Goal: Book appointment/travel/reservation

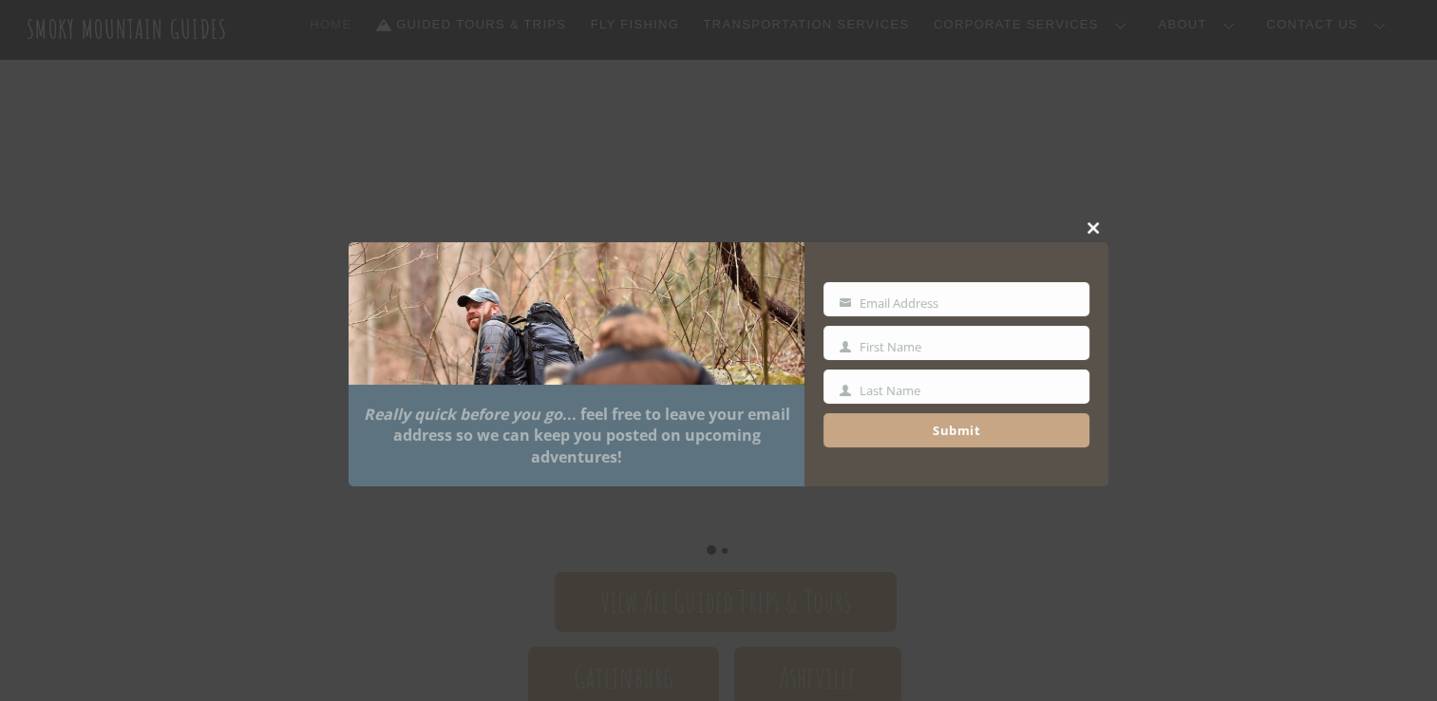
click at [1095, 230] on span at bounding box center [1094, 227] width 29 height 11
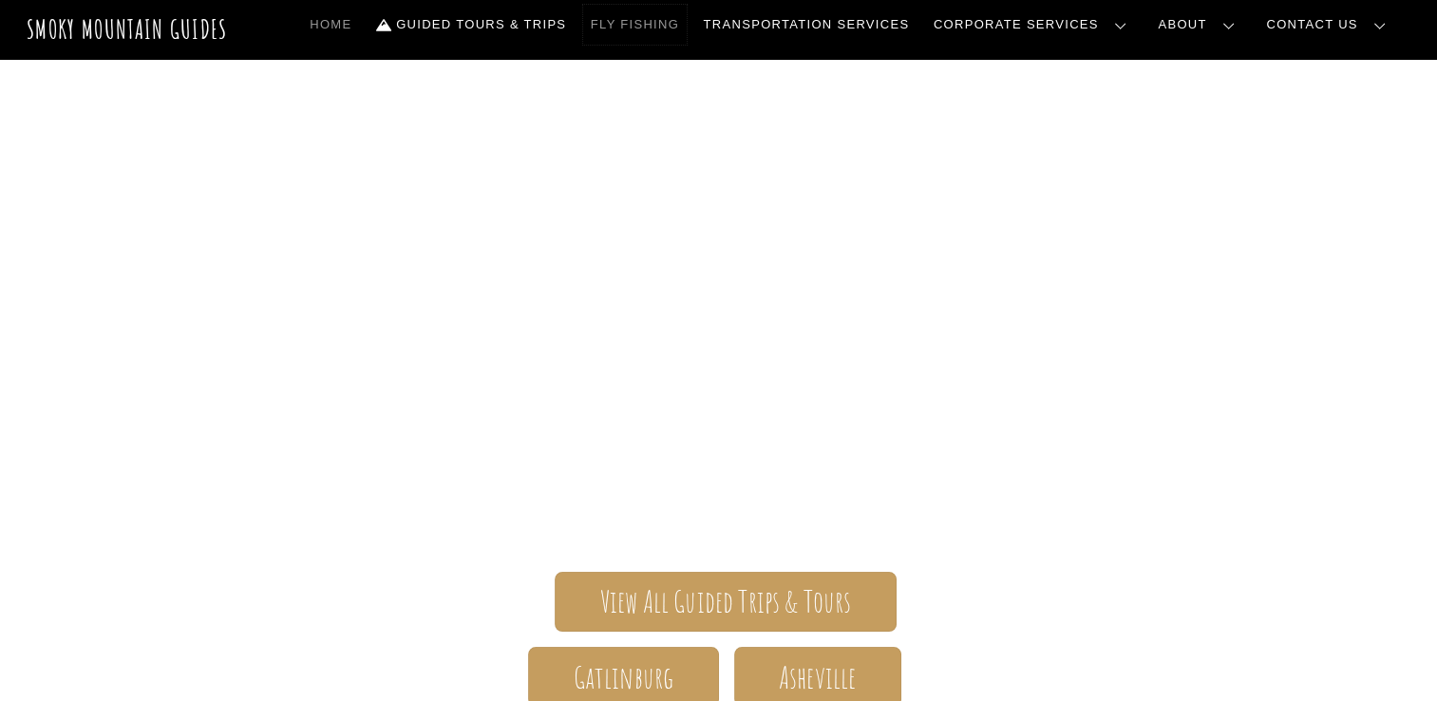
click at [687, 23] on link "Fly Fishing" at bounding box center [635, 25] width 104 height 40
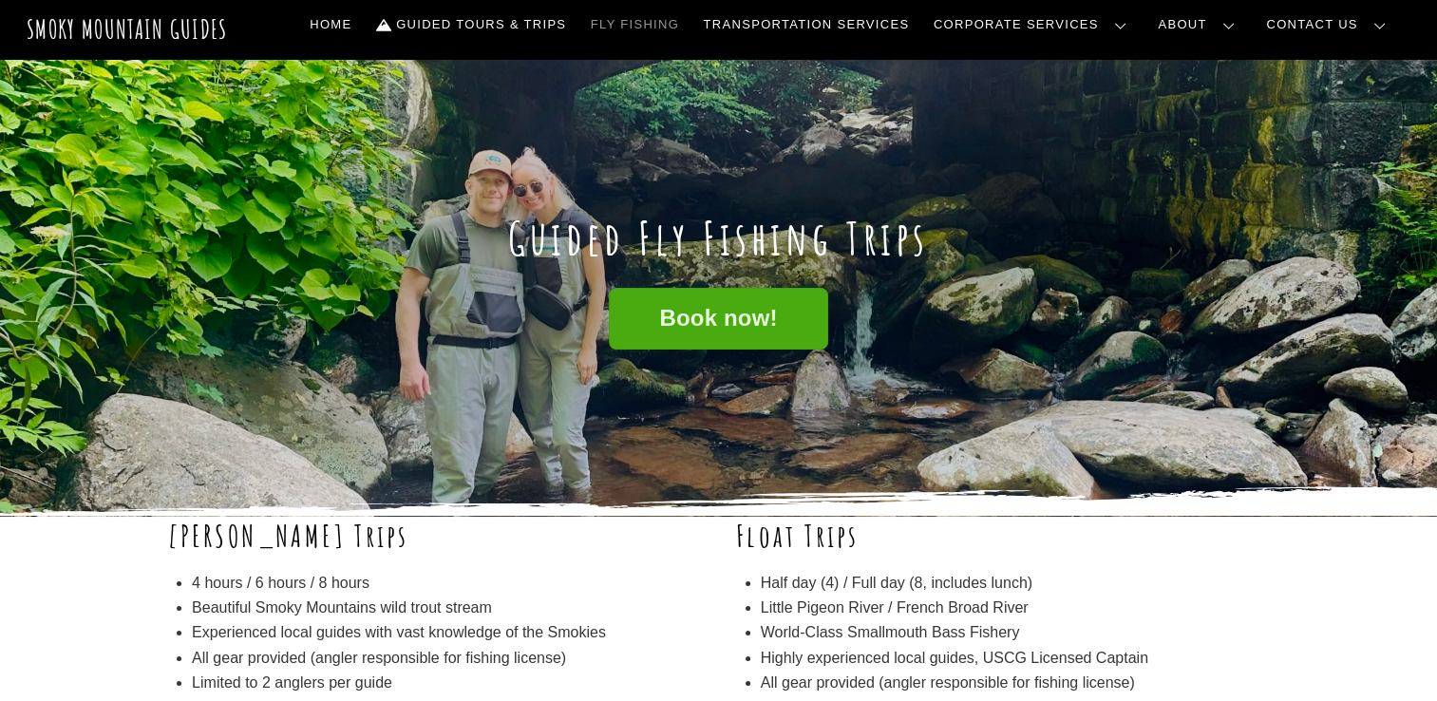
click at [589, 334] on div "Book now!" at bounding box center [719, 395] width 1102 height 214
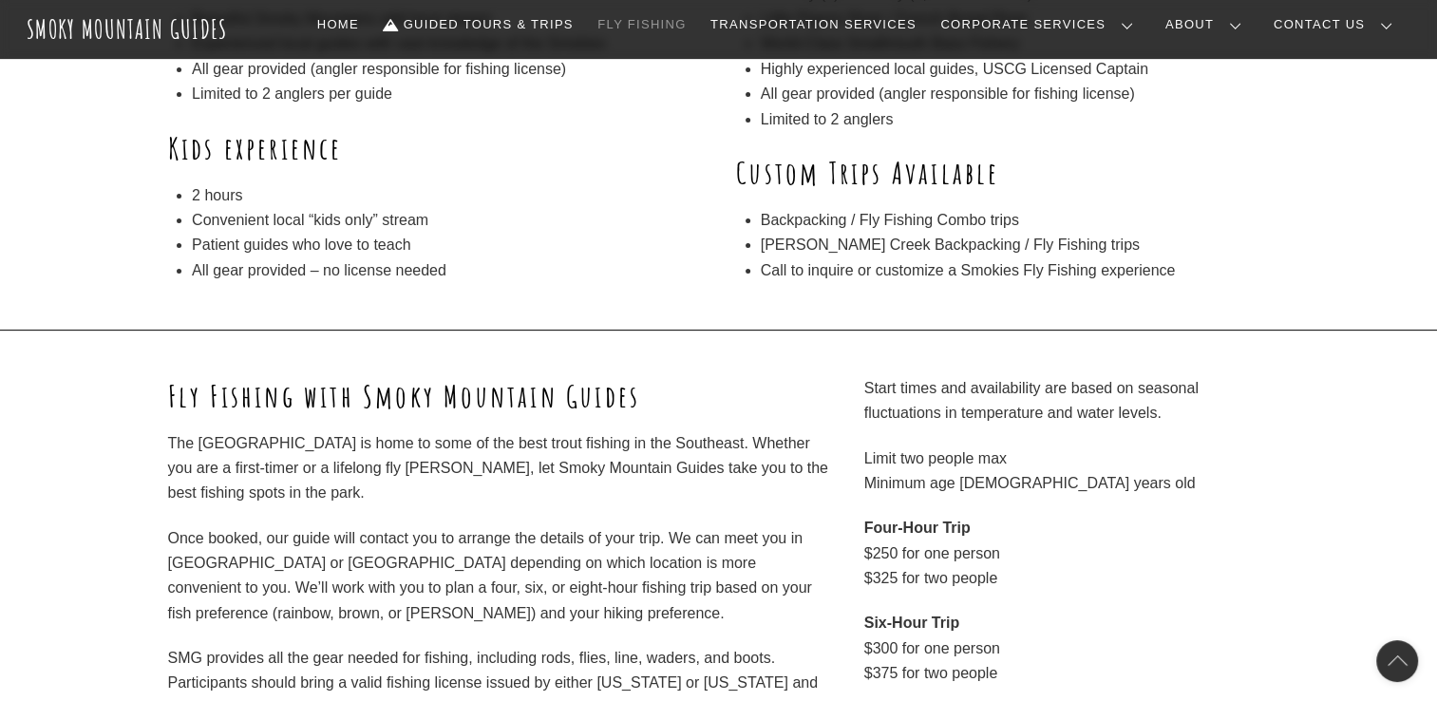
scroll to position [703, 0]
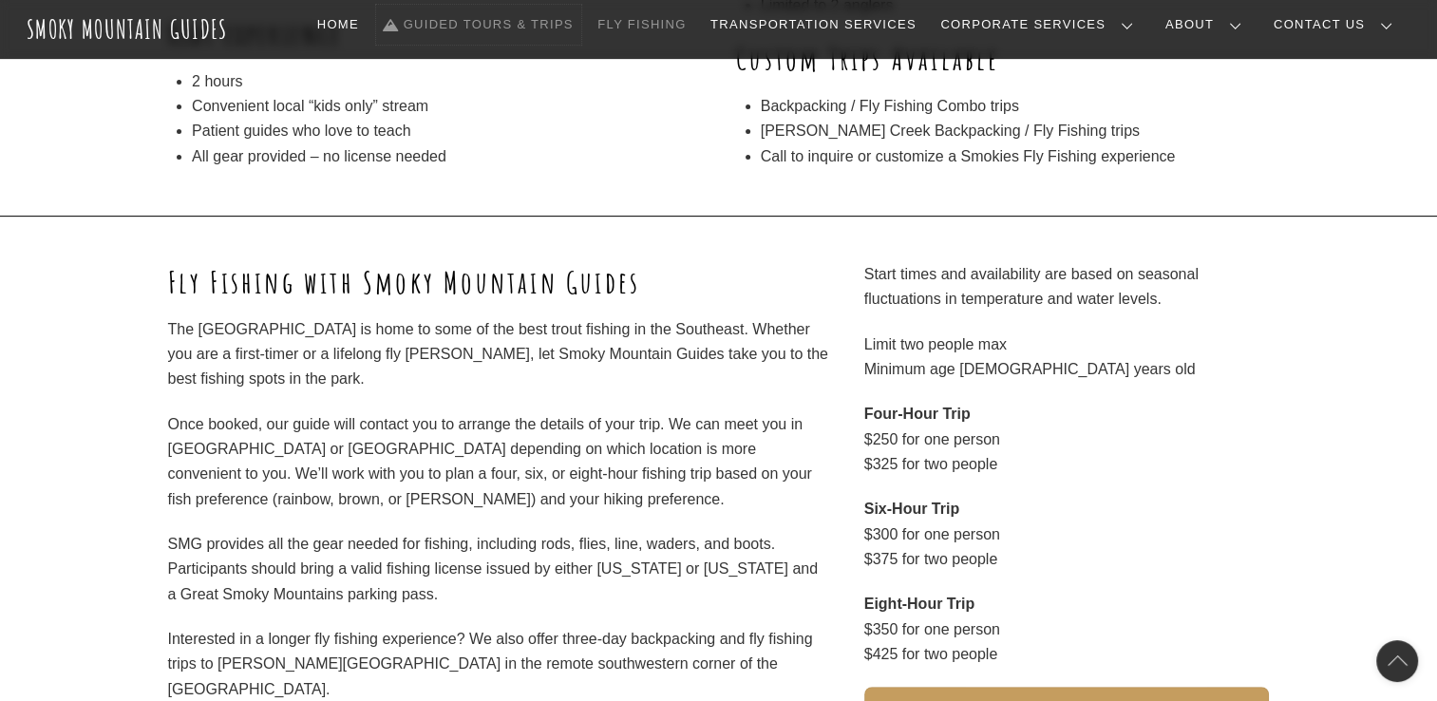
click at [581, 26] on link "Guided Tours & Trips" at bounding box center [478, 25] width 205 height 40
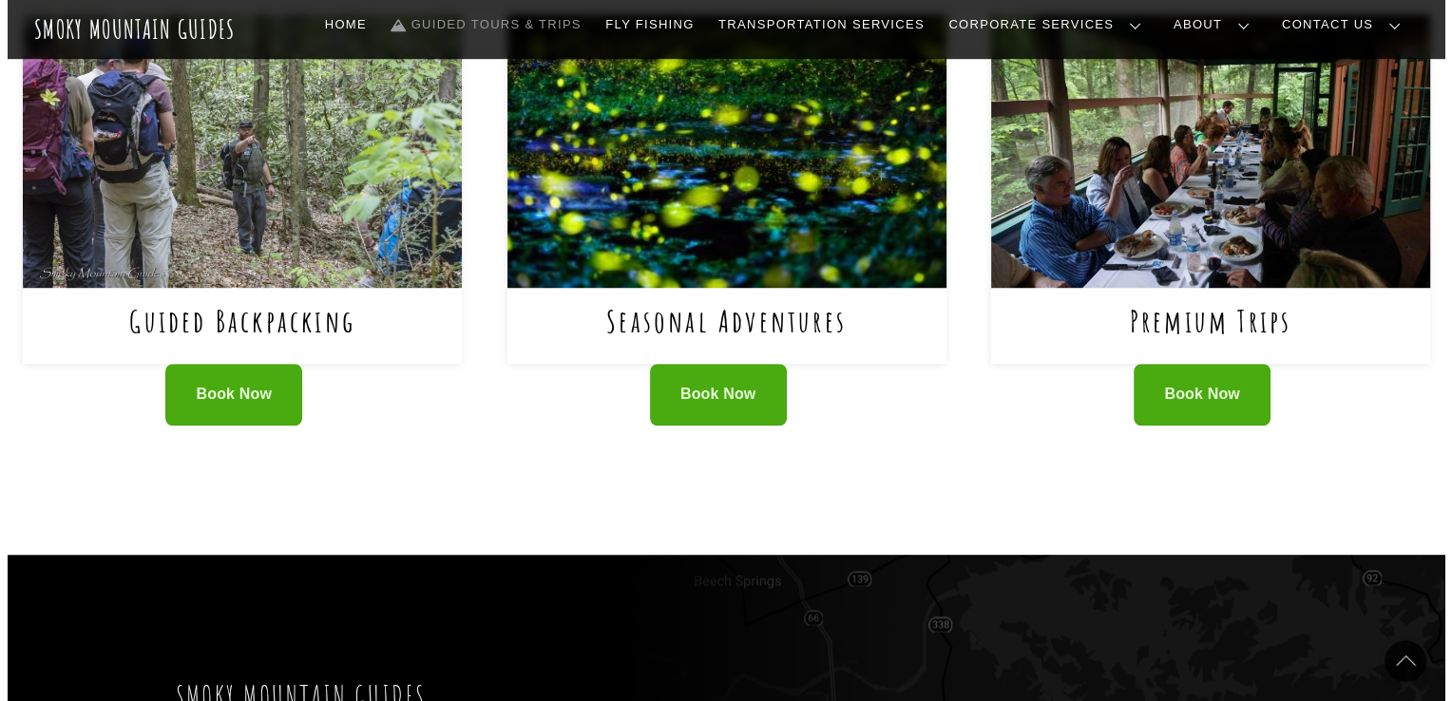
scroll to position [1315, 0]
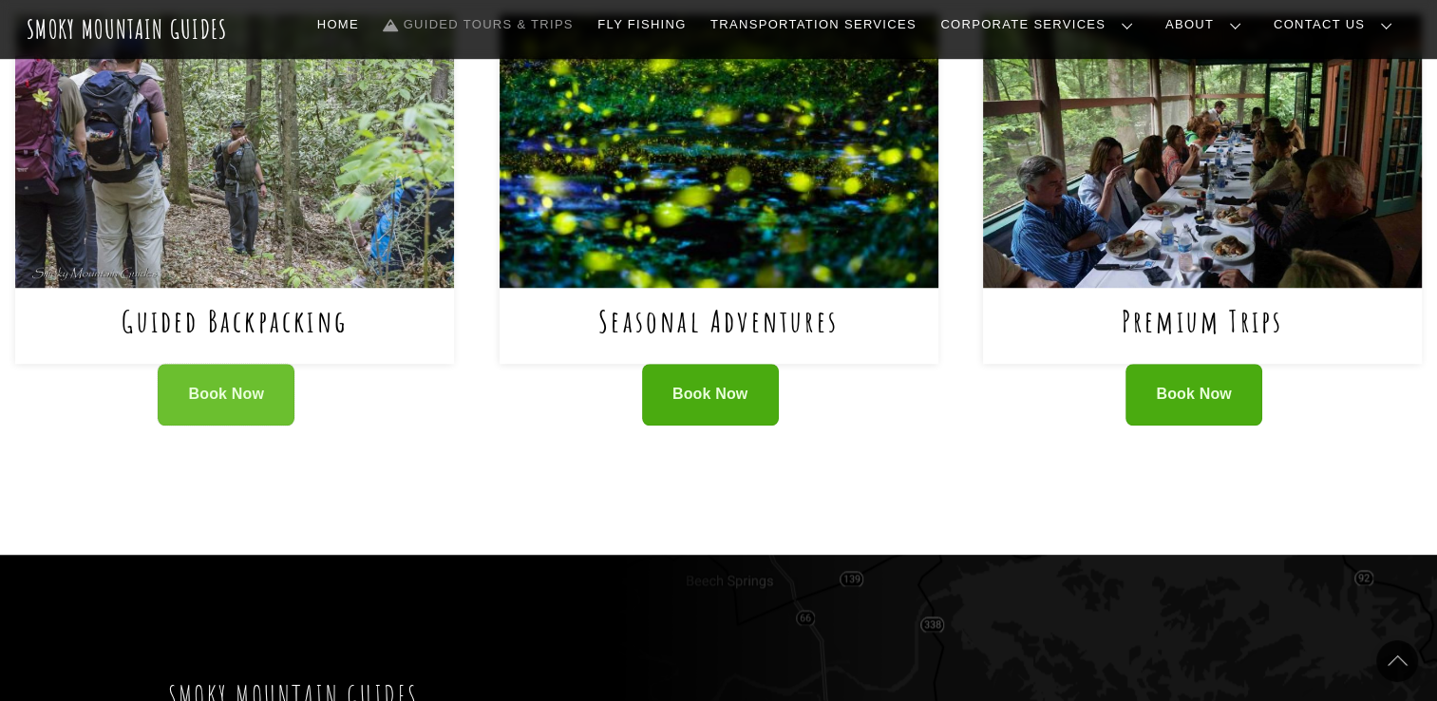
click at [221, 386] on span "Book Now" at bounding box center [226, 395] width 76 height 20
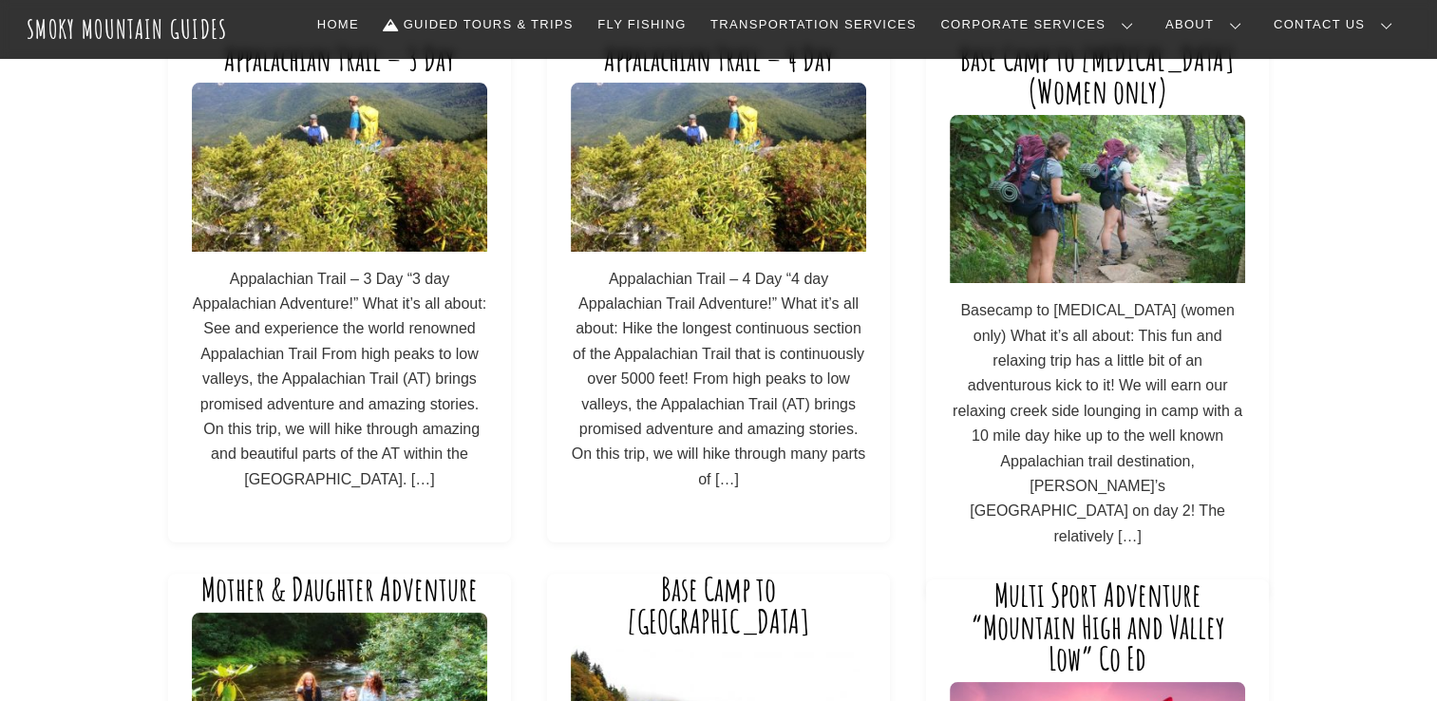
scroll to position [162, 0]
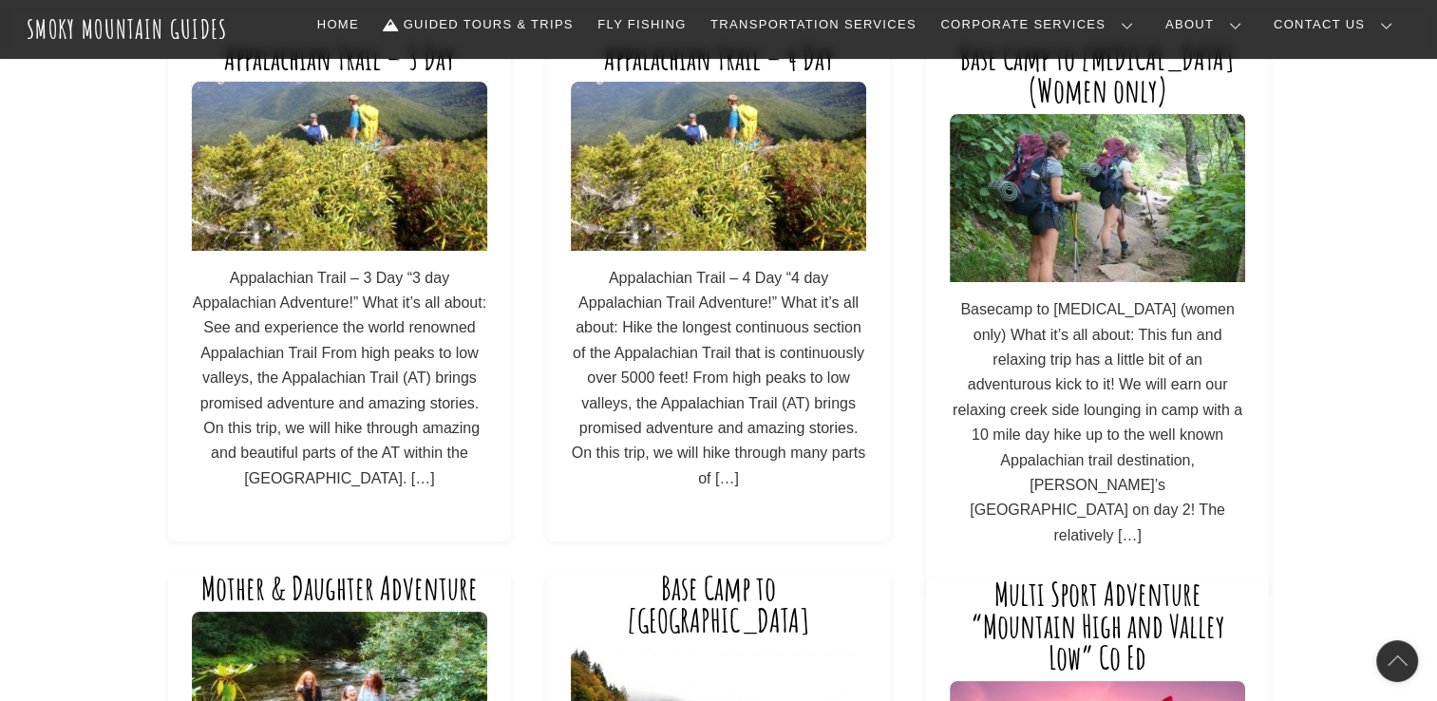
click at [339, 200] on img at bounding box center [339, 166] width 295 height 168
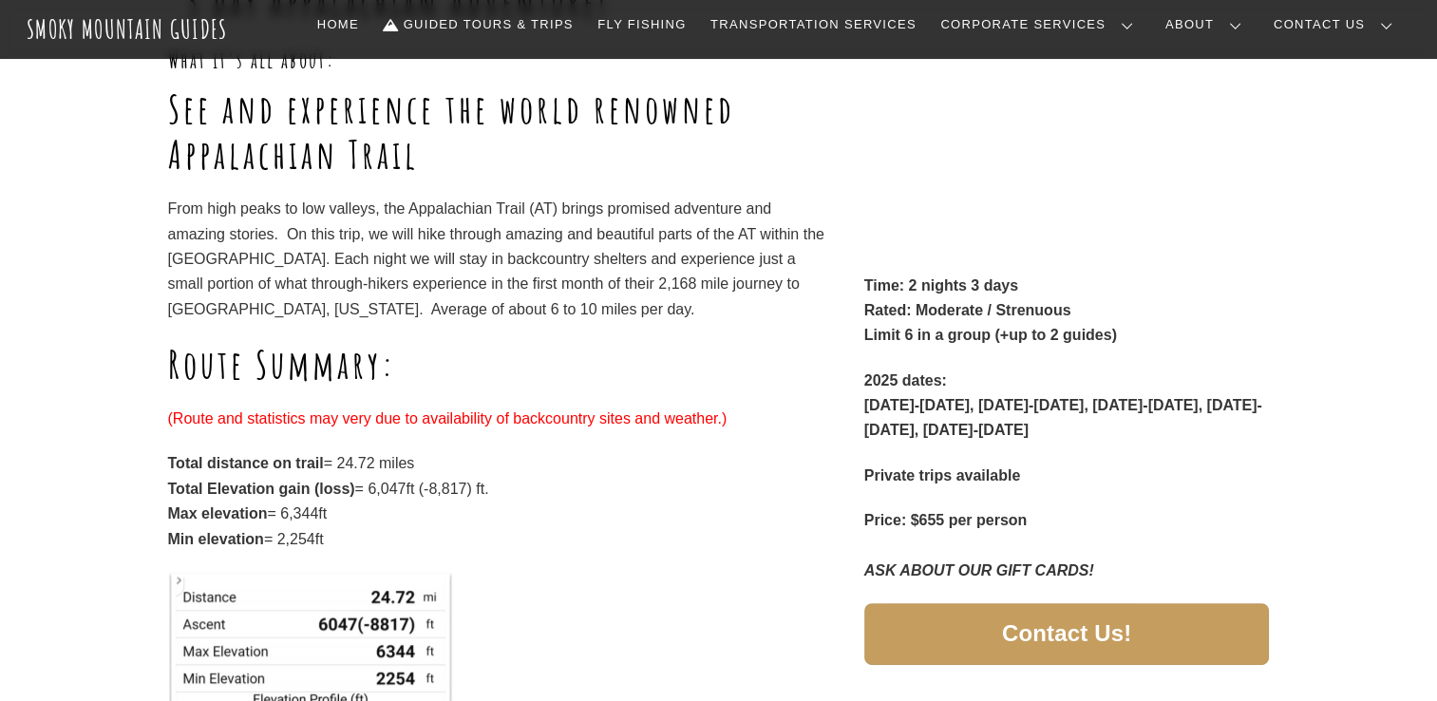
scroll to position [353, 0]
